Goal: Transaction & Acquisition: Download file/media

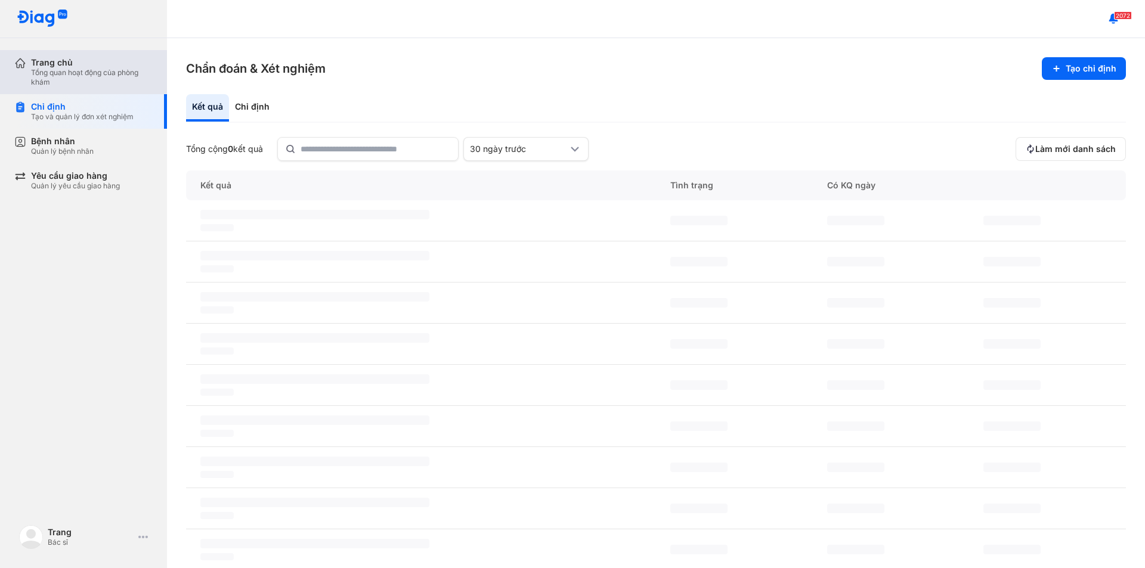
click at [61, 77] on div "Tổng quan hoạt động của phòng khám" at bounding box center [92, 77] width 122 height 19
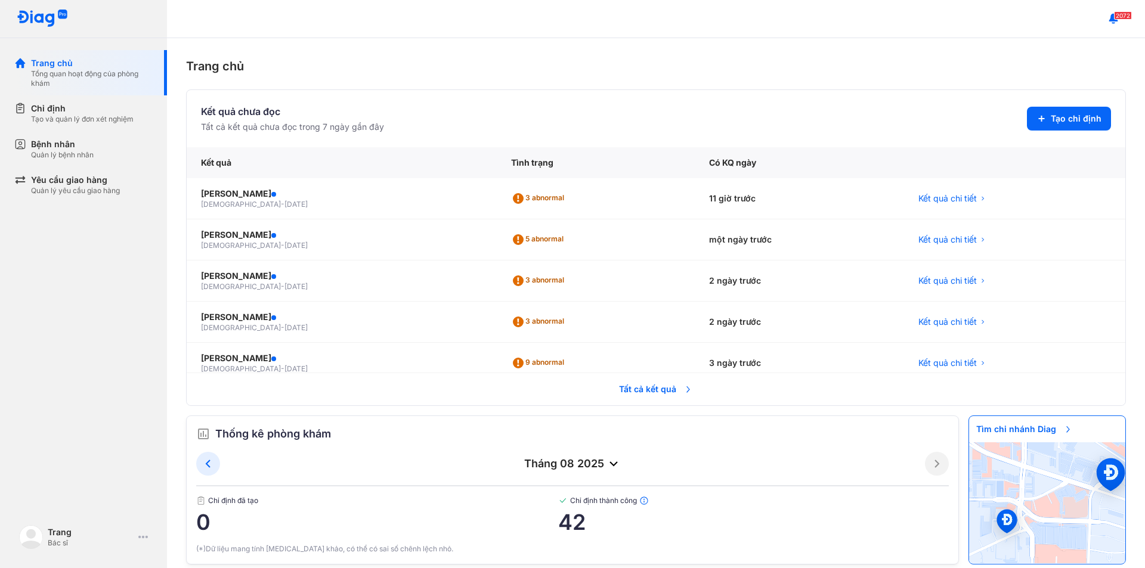
click at [662, 388] on span "Tất cả kết quả" at bounding box center [656, 389] width 88 height 26
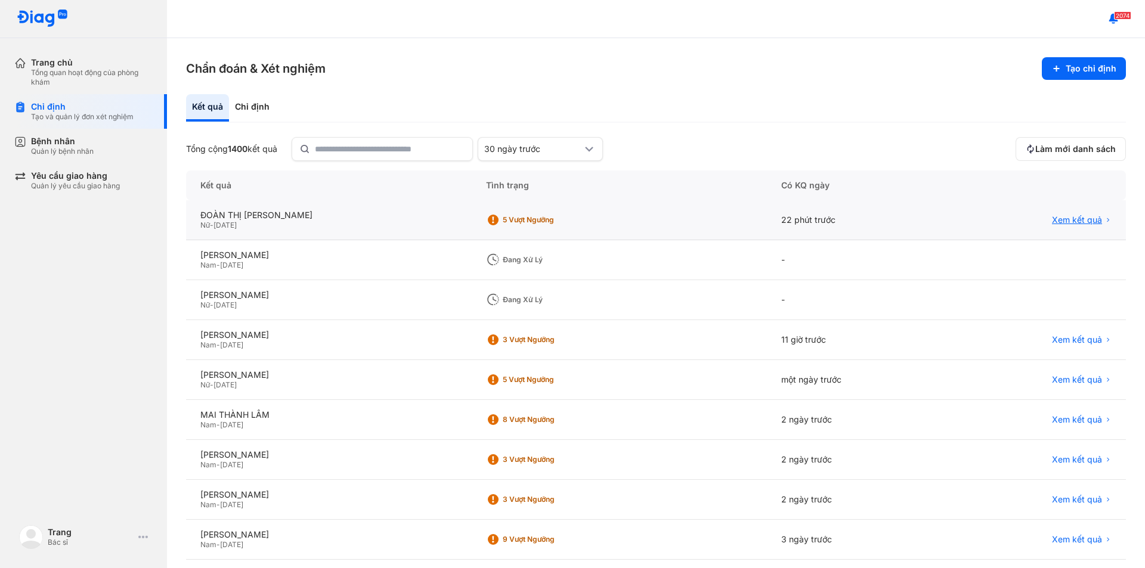
click at [1072, 218] on span "Xem kết quả" at bounding box center [1077, 220] width 50 height 11
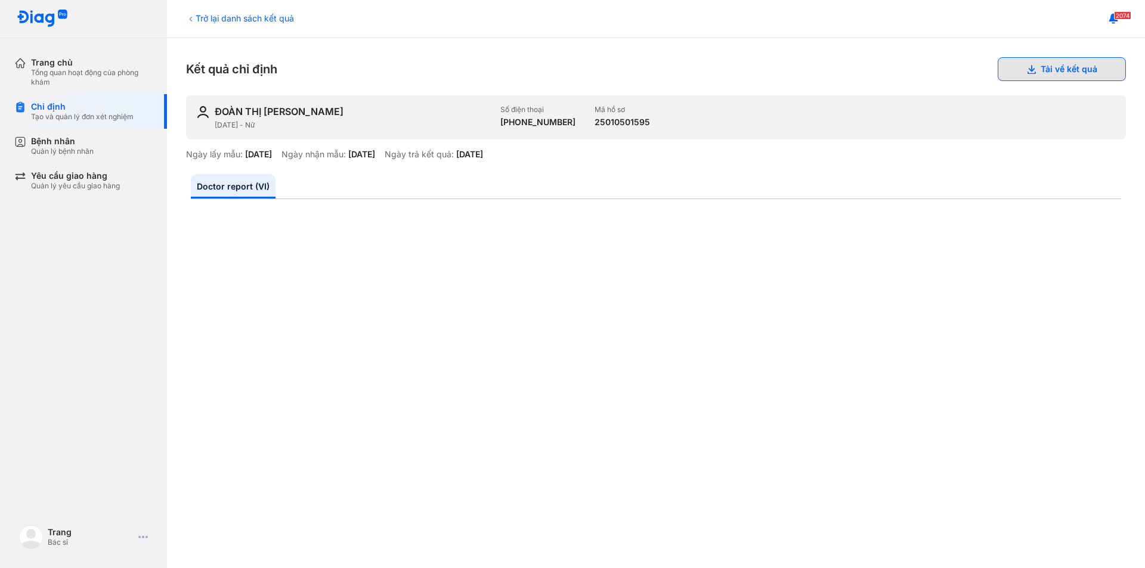
click at [1033, 70] on button "Tải về kết quả" at bounding box center [1062, 69] width 128 height 24
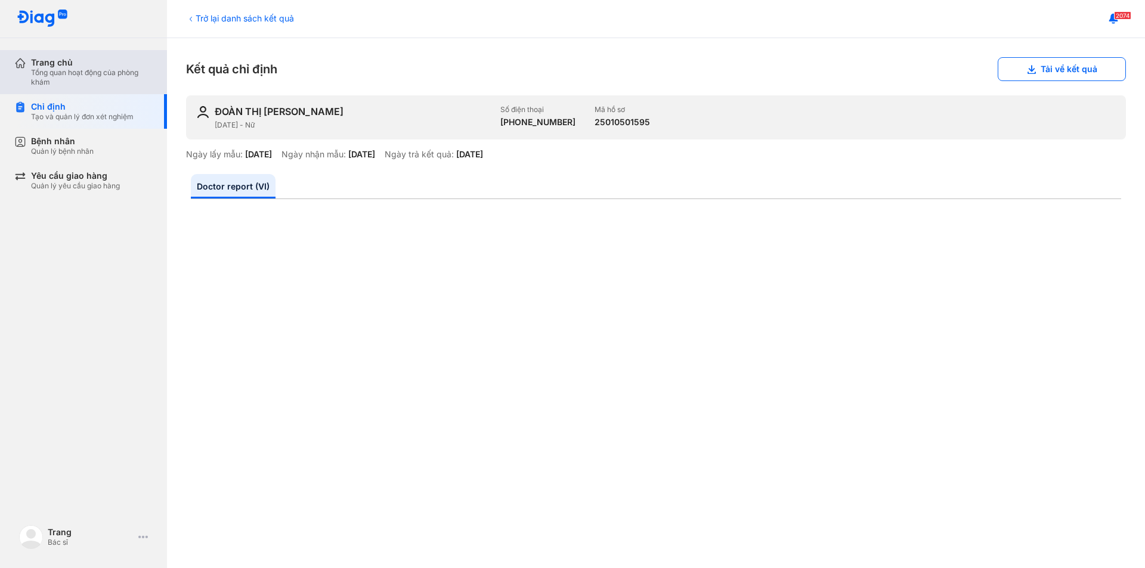
click at [76, 71] on div "Tổng quan hoạt động của phòng khám" at bounding box center [92, 77] width 122 height 19
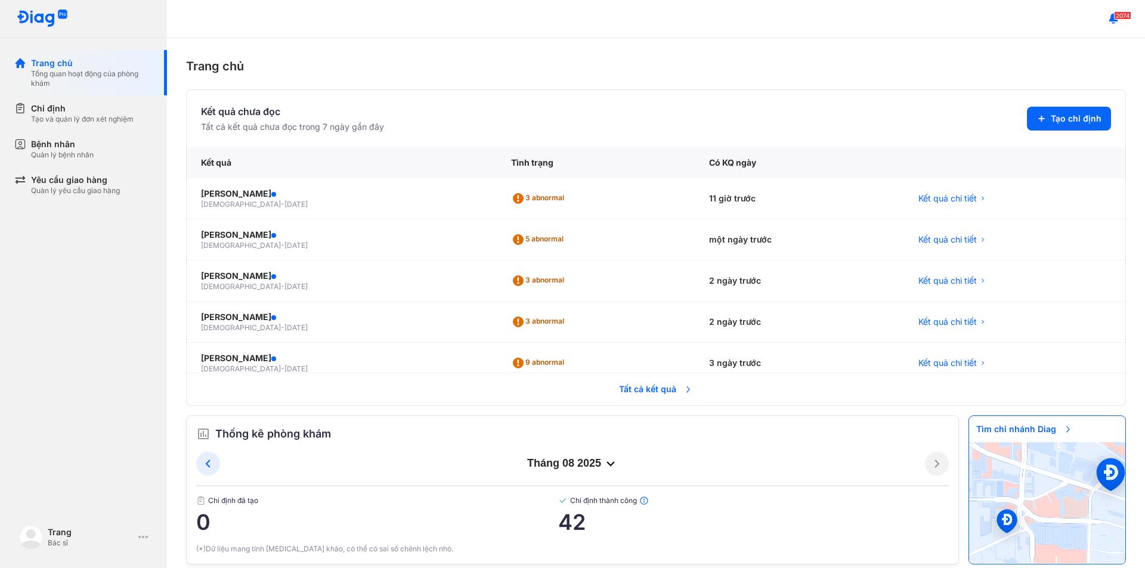
click at [651, 390] on span "Tất cả kết quả" at bounding box center [656, 389] width 88 height 26
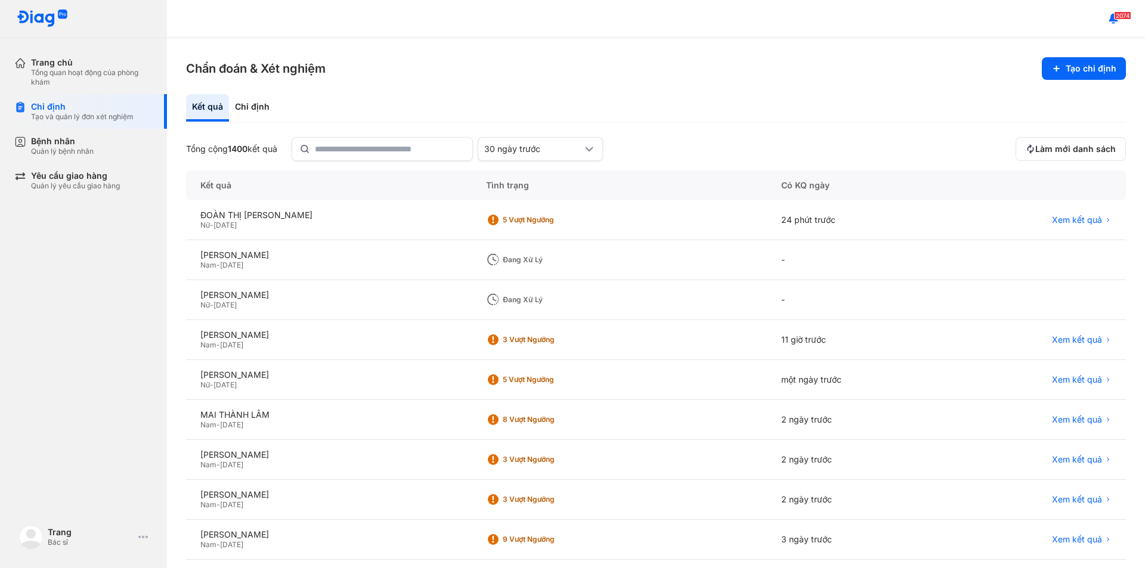
click at [82, 319] on div "Trang chủ Tổng quan hoạt động của phòng khám Chỉ định Tạo và quản lý đơn xét ng…" at bounding box center [83, 284] width 167 height 568
click at [226, 296] on div "[PERSON_NAME]" at bounding box center [328, 295] width 257 height 11
click at [211, 301] on span "-" at bounding box center [212, 305] width 4 height 9
